Goal: Find contact information: Find contact information

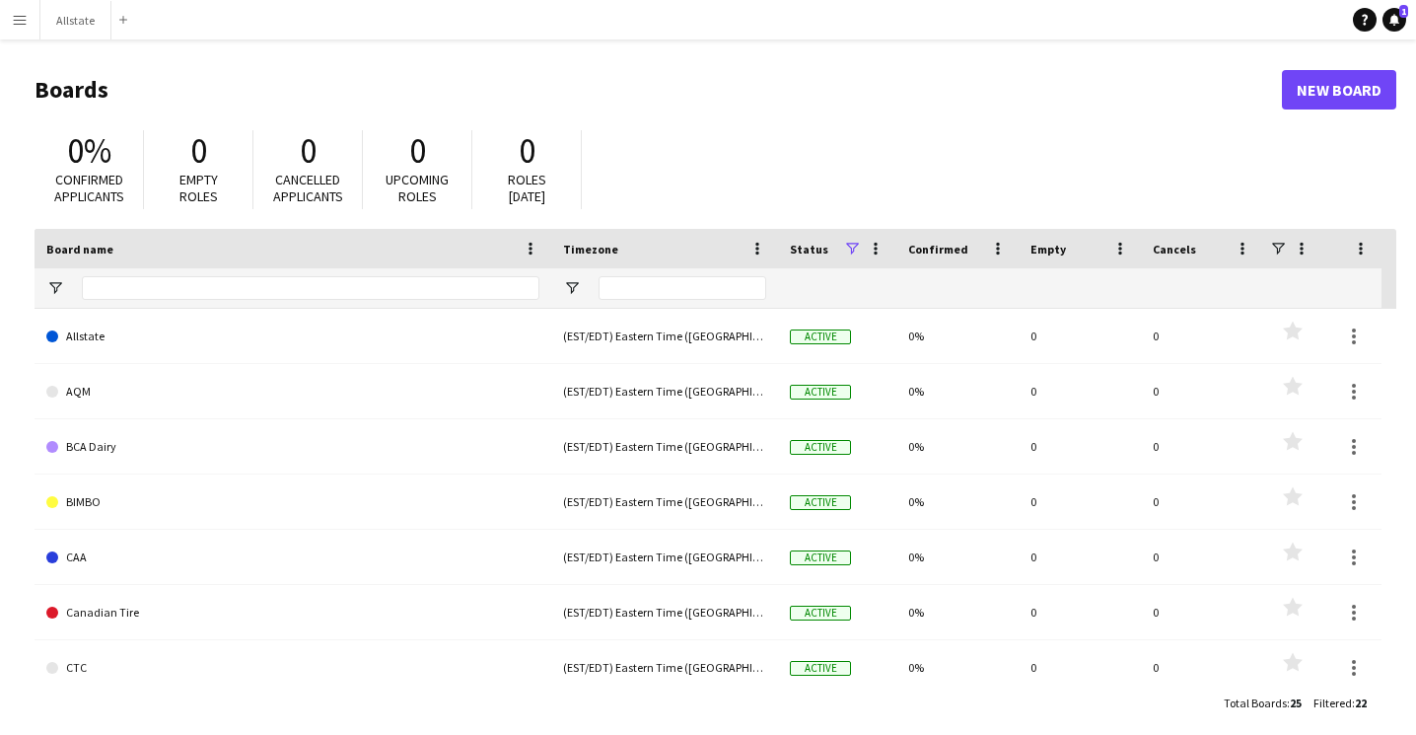
click at [25, 18] on app-icon "Menu" at bounding box center [20, 20] width 16 height 16
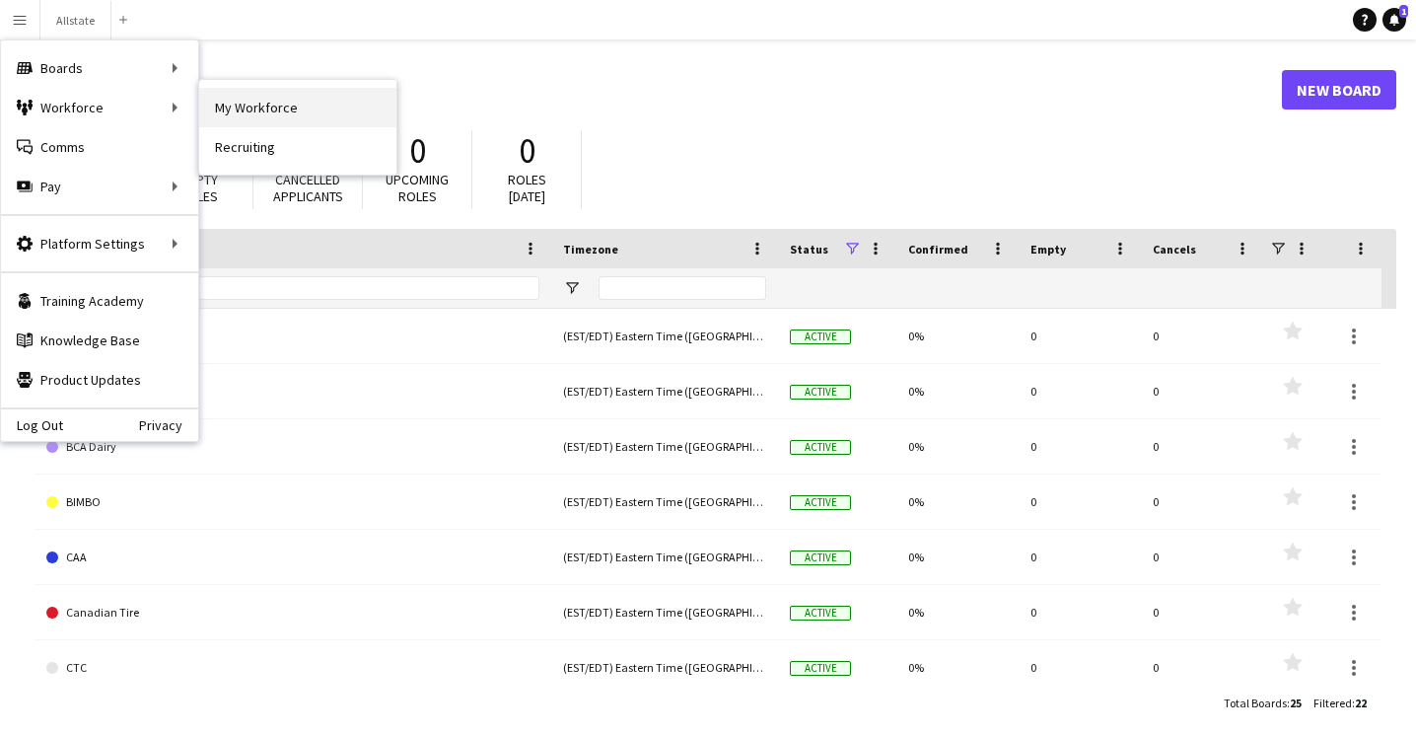
click at [275, 100] on link "My Workforce" at bounding box center [297, 107] width 197 height 39
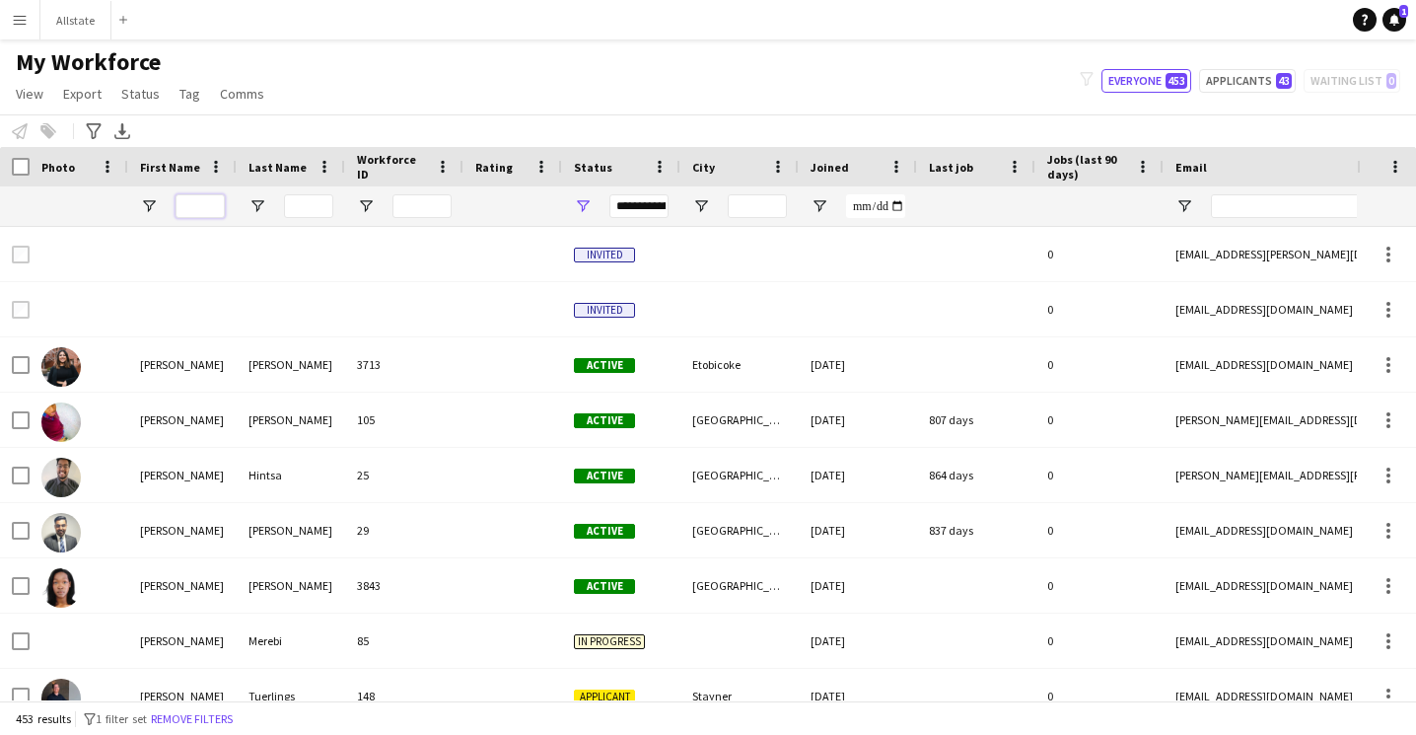
click at [213, 209] on input "First Name Filter Input" at bounding box center [200, 206] width 49 height 24
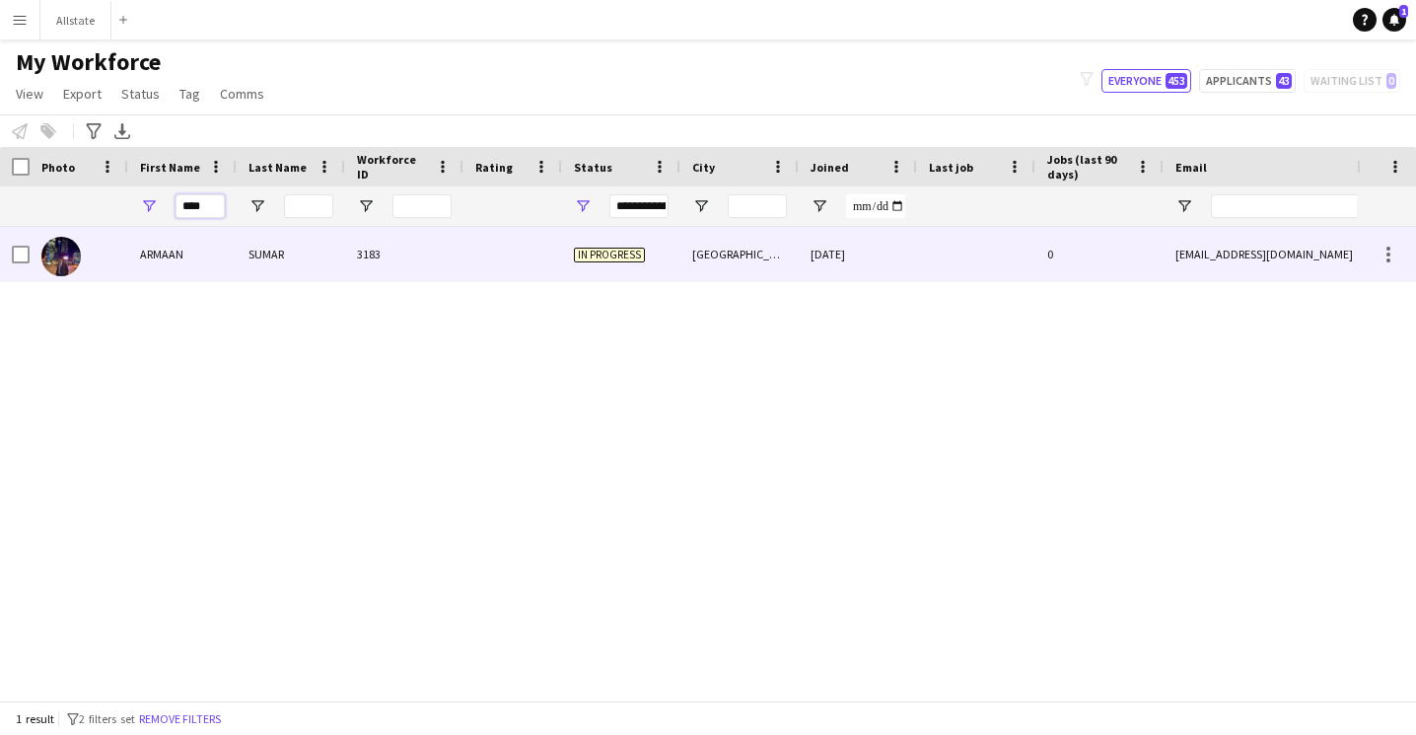
type input "****"
click at [210, 259] on div "ARMAAN" at bounding box center [182, 254] width 108 height 54
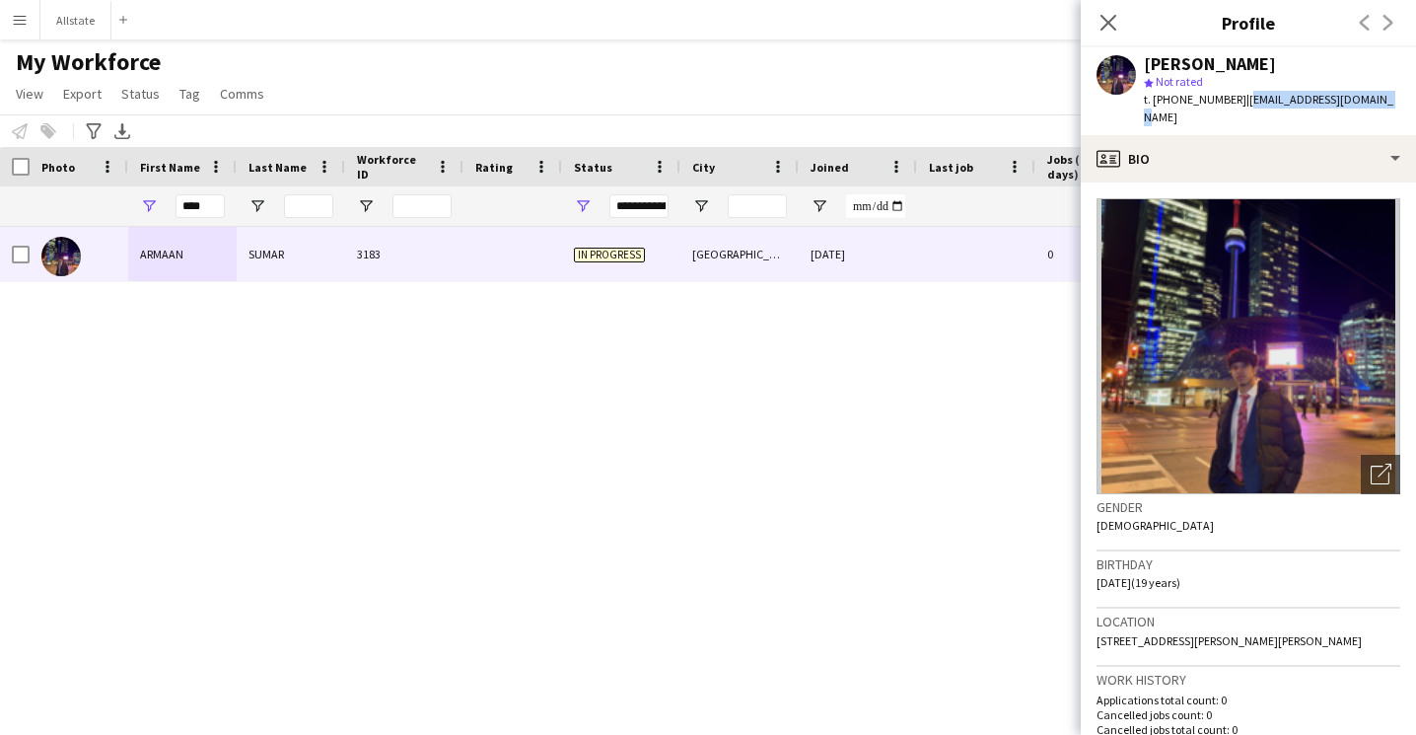
drag, startPoint x: 1374, startPoint y: 98, endPoint x: 1234, endPoint y: 108, distance: 140.4
click at [1234, 108] on div "t. +16478306976 | armaansumar11@gmail.com" at bounding box center [1272, 109] width 256 height 36
copy span "[EMAIL_ADDRESS][DOMAIN_NAME]"
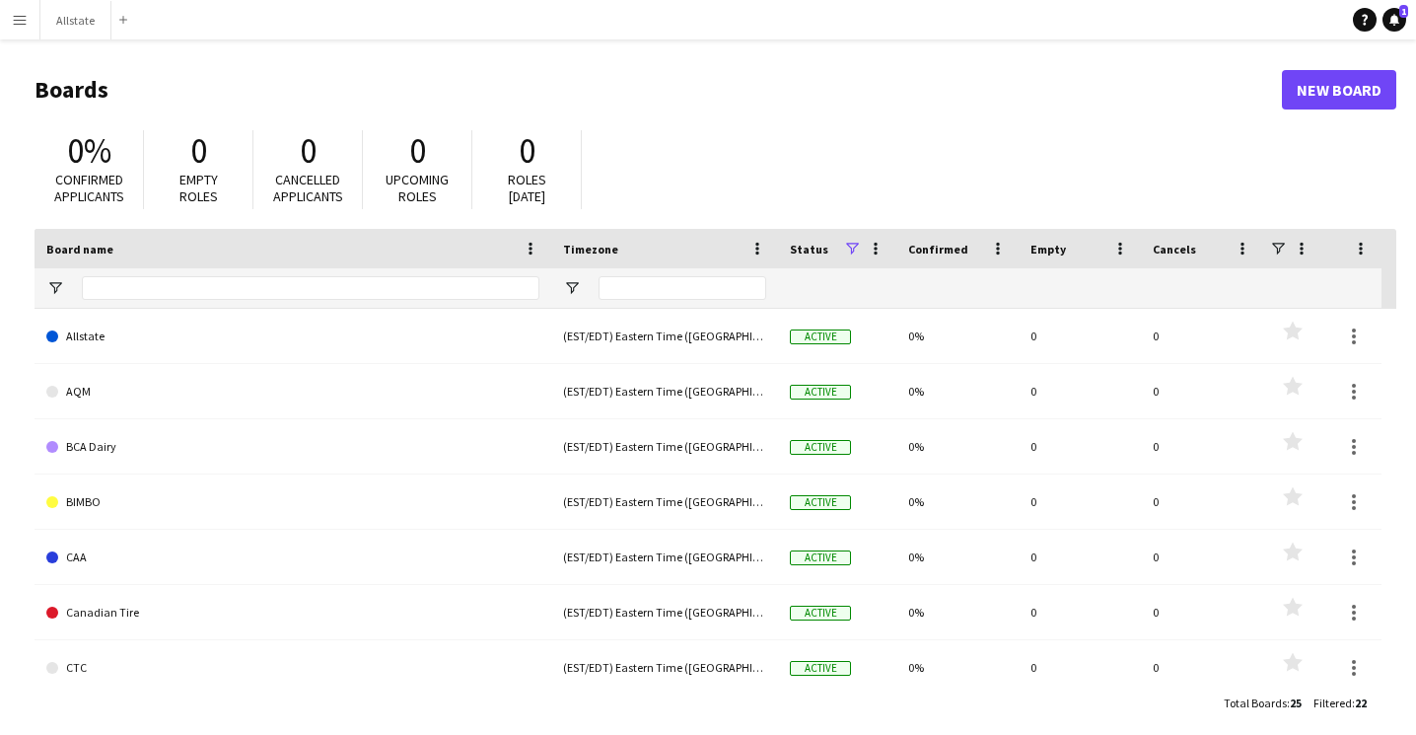
click at [25, 28] on button "Menu" at bounding box center [19, 19] width 39 height 39
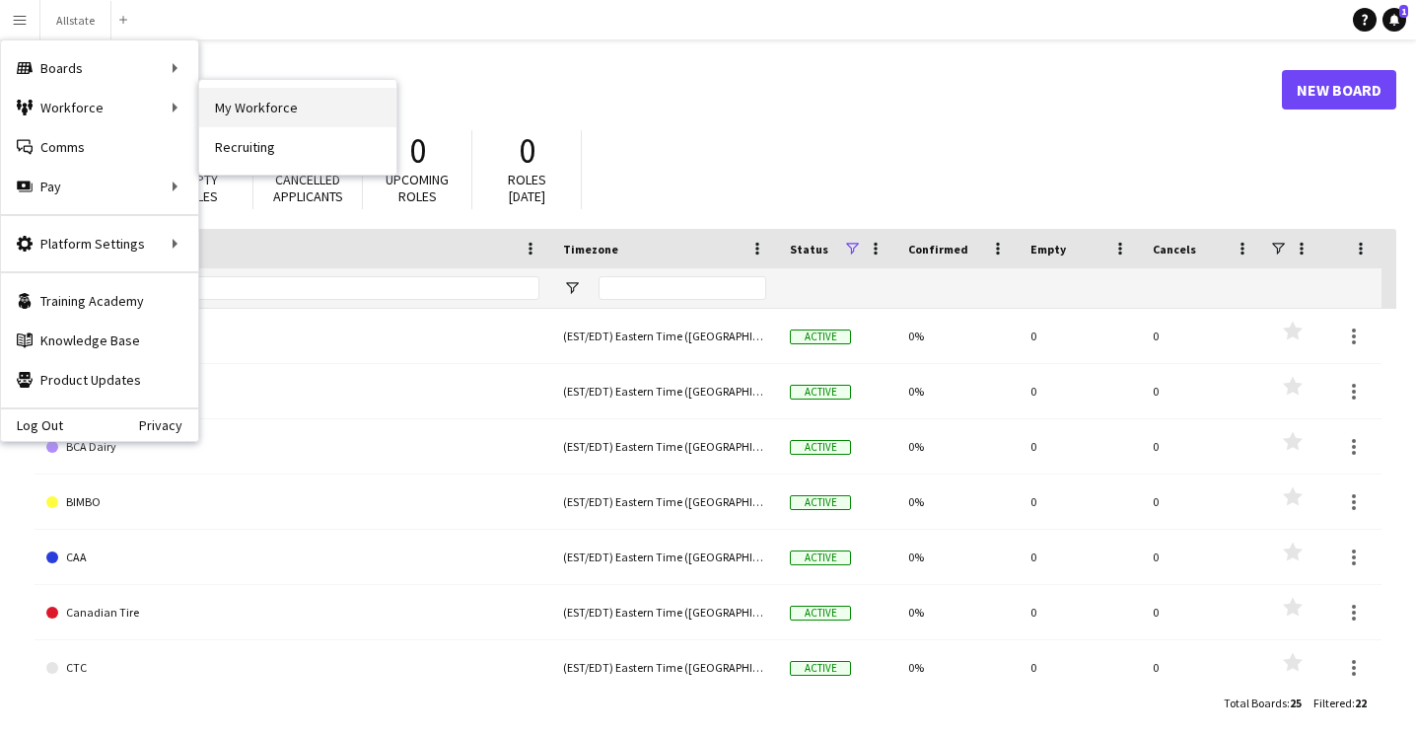
click at [312, 112] on link "My Workforce" at bounding box center [297, 107] width 197 height 39
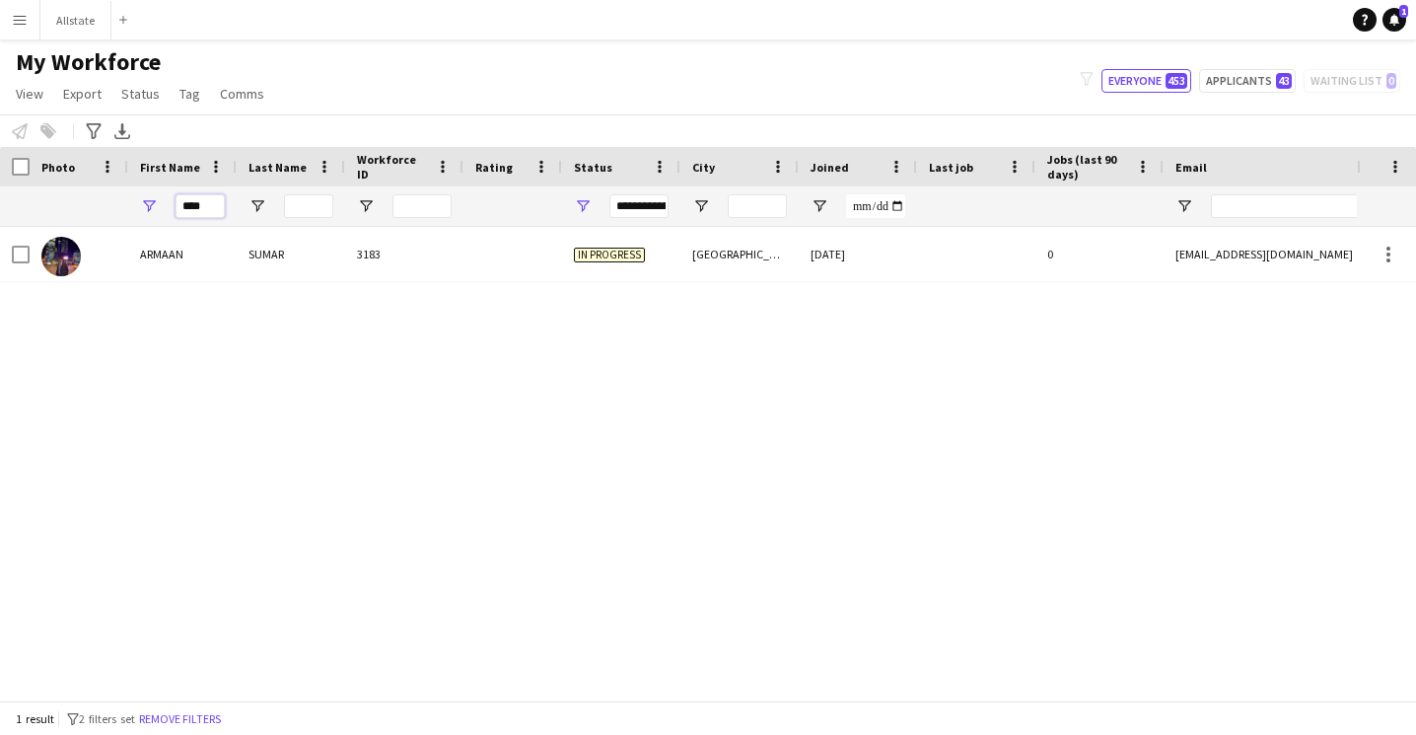
drag, startPoint x: 215, startPoint y: 202, endPoint x: 96, endPoint y: 202, distance: 119.3
click at [96, 202] on div "****" at bounding box center [1069, 205] width 2138 height 39
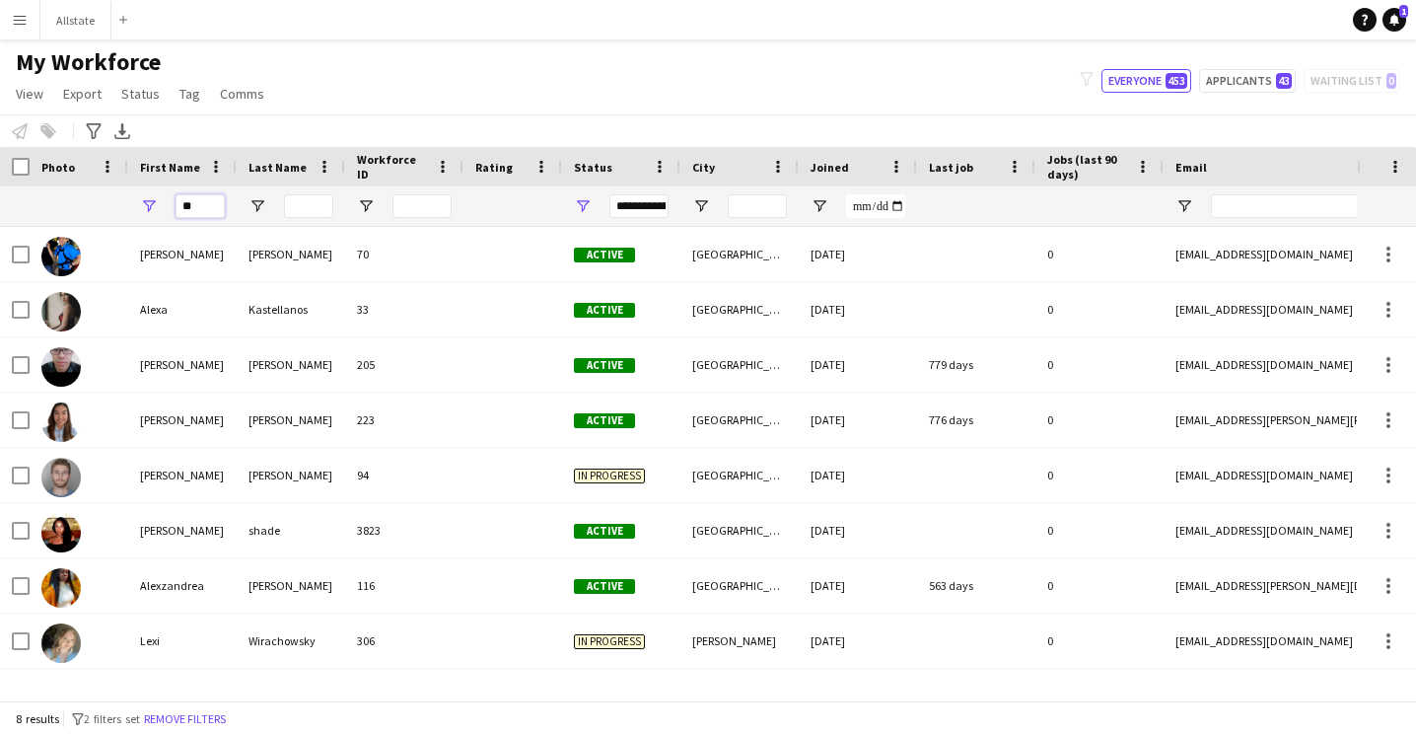
type input "*"
